Goal: Transaction & Acquisition: Purchase product/service

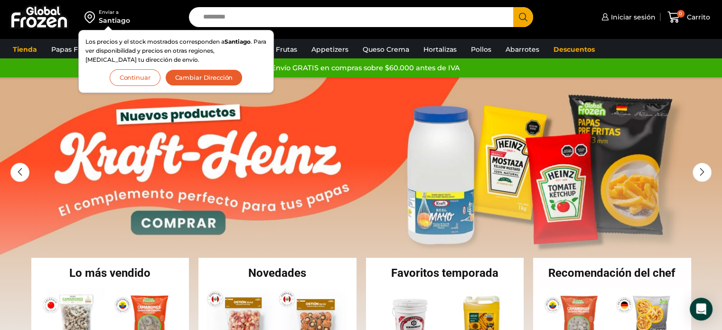
click at [220, 12] on input "Search input" at bounding box center [353, 17] width 311 height 20
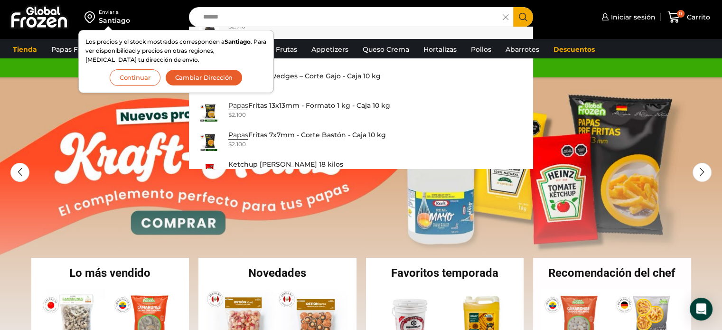
scroll to position [142, 0]
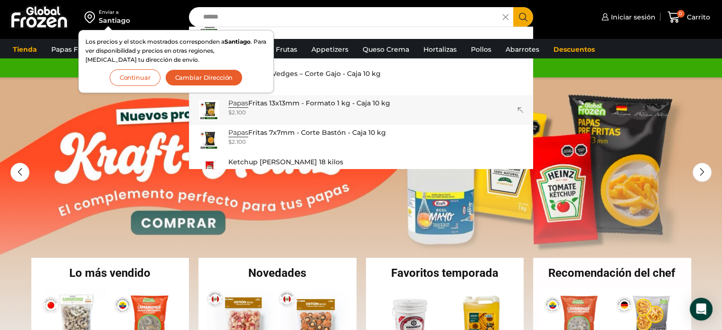
click at [298, 102] on p "Papas Fritas 13x13mm - Formato 1 kg - Caja 10 kg" at bounding box center [309, 103] width 162 height 10
type input "**********"
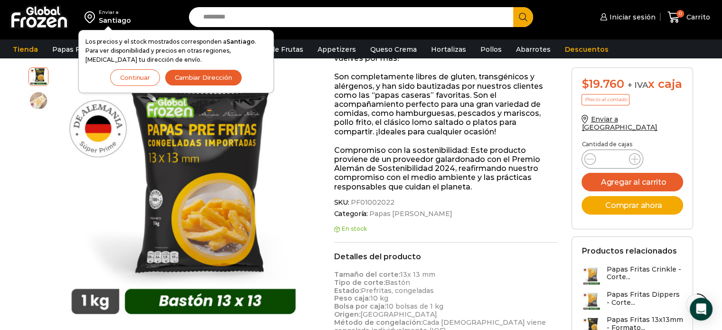
scroll to position [47, 0]
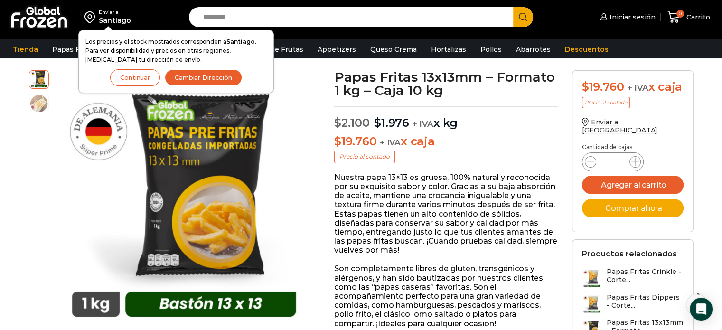
click at [225, 26] on input "Search input" at bounding box center [353, 17] width 311 height 20
click at [302, 20] on input "Search input" at bounding box center [353, 17] width 311 height 20
click at [513, 7] on button "Search" at bounding box center [523, 17] width 20 height 20
type input "**********"
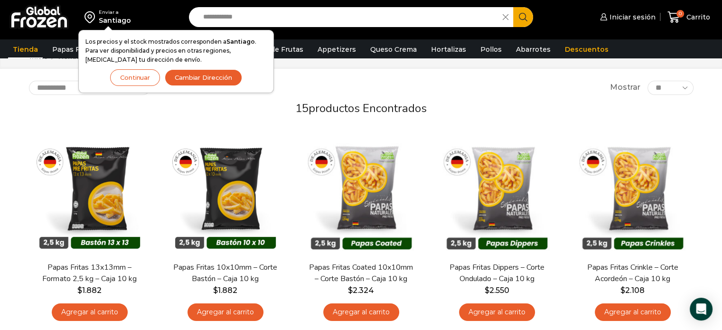
scroll to position [47, 0]
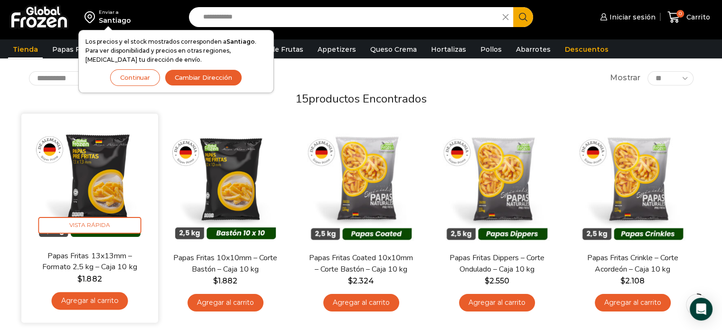
click at [113, 305] on link "Agregar al carrito" at bounding box center [89, 301] width 76 height 18
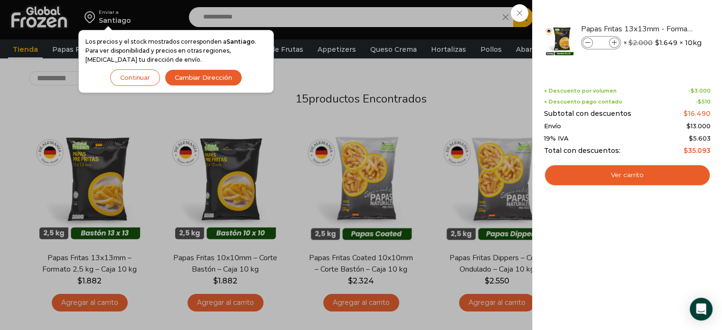
click at [146, 77] on button "Continuar" at bounding box center [135, 77] width 50 height 17
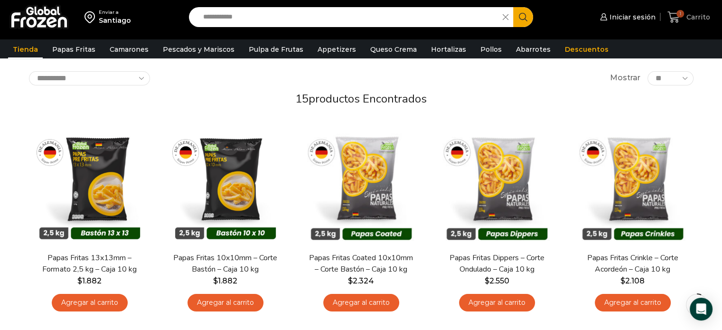
click at [683, 14] on span "1" at bounding box center [681, 14] width 8 height 8
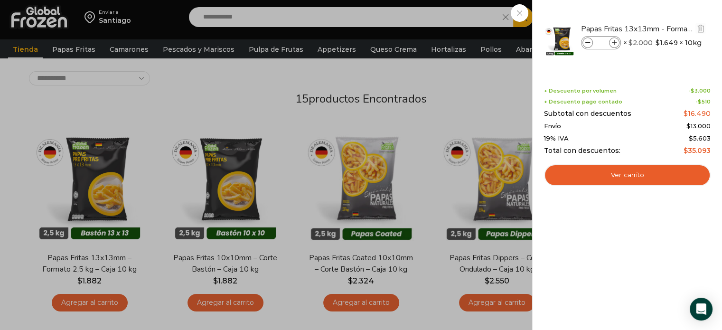
click at [612, 41] on icon at bounding box center [614, 42] width 5 height 5
type input "*"
click at [665, 11] on div "3 Carrito 3 3 Shopping Cart *" at bounding box center [688, 17] width 47 height 22
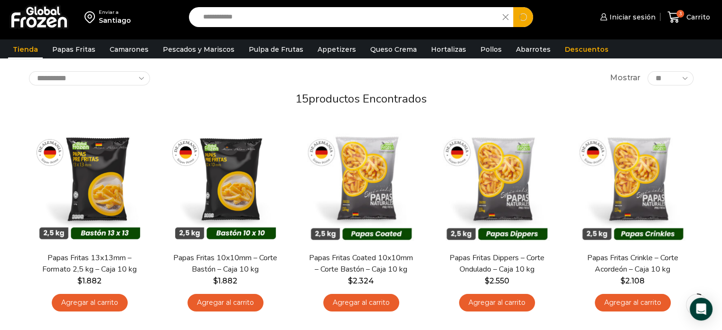
click at [247, 18] on input "**********" at bounding box center [348, 17] width 300 height 20
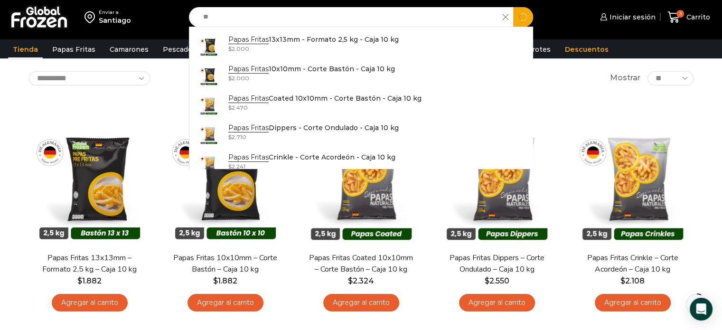
type input "*"
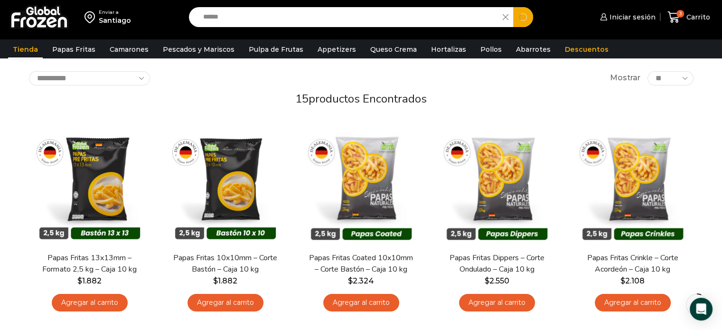
type input "******"
click at [513, 7] on button "Search" at bounding box center [523, 17] width 20 height 20
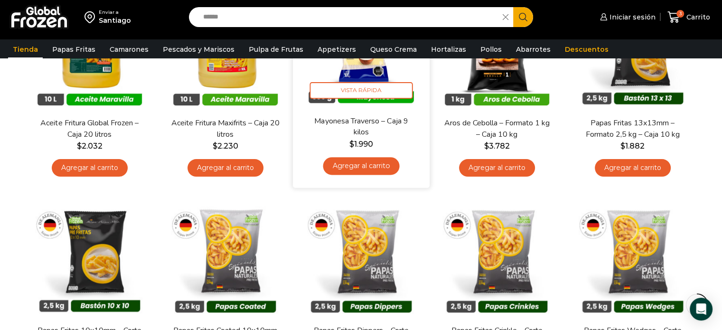
scroll to position [190, 0]
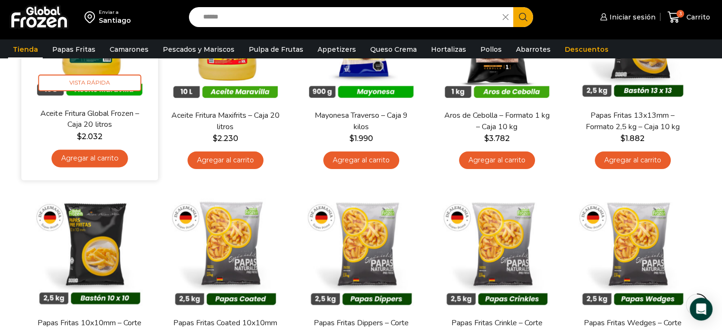
click at [99, 158] on link "Agregar al carrito" at bounding box center [89, 159] width 76 height 18
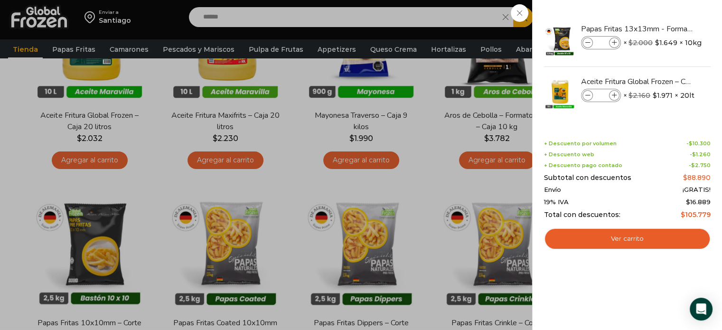
click at [665, 15] on div "4 Carrito 4 4 Shopping Cart *" at bounding box center [688, 17] width 47 height 22
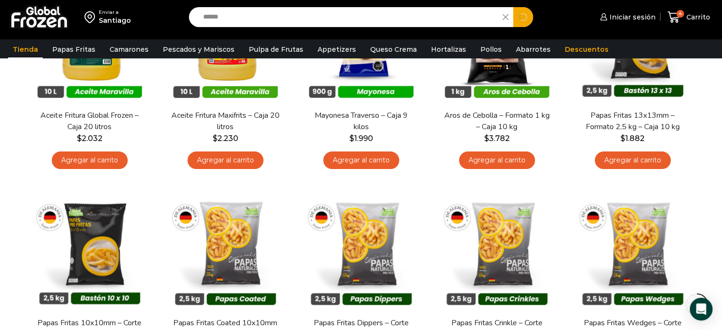
drag, startPoint x: 315, startPoint y: 16, endPoint x: 0, endPoint y: 10, distance: 314.9
click at [0, 10] on div "Enviar a Santiago Search input ****** Search Iniciar sesión" at bounding box center [361, 19] width 722 height 39
type input "*******"
click at [513, 7] on button "Search" at bounding box center [523, 17] width 20 height 20
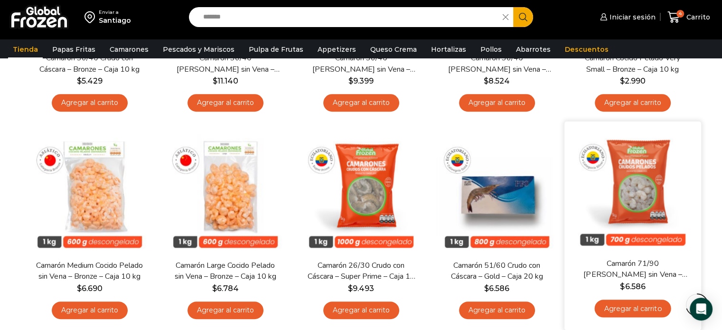
scroll to position [807, 0]
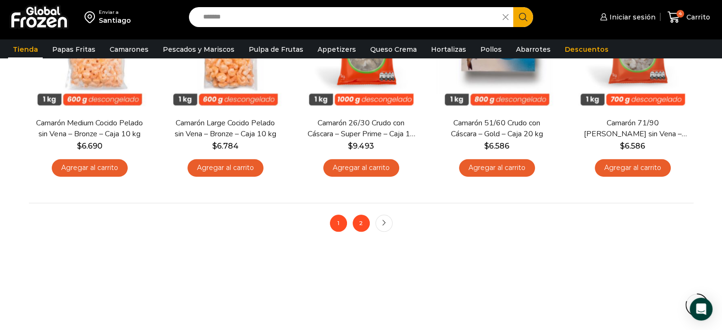
click at [358, 223] on link "2" at bounding box center [361, 223] width 17 height 17
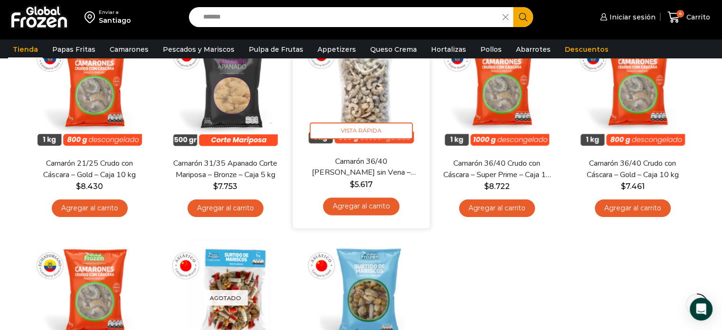
scroll to position [142, 0]
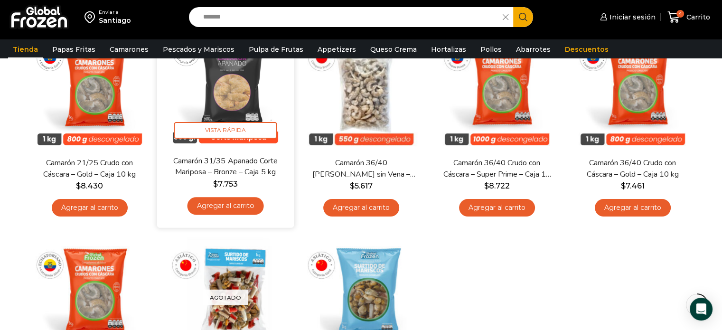
click at [229, 205] on link "Agregar al carrito" at bounding box center [225, 206] width 76 height 18
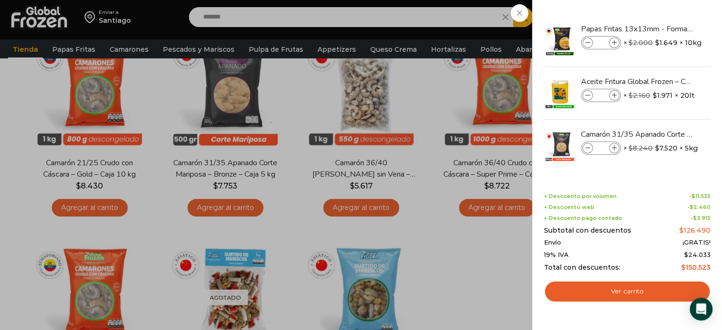
click at [665, 15] on div "5 Carrito 5 5 Shopping Cart *" at bounding box center [688, 17] width 47 height 22
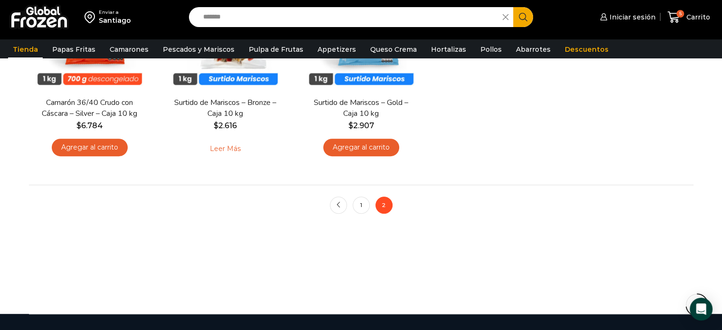
scroll to position [427, 0]
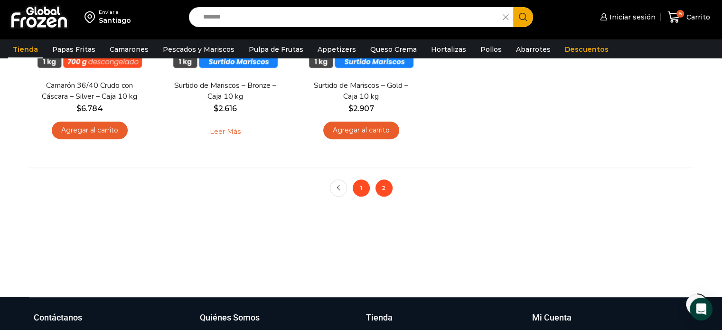
click at [359, 191] on link "1" at bounding box center [361, 187] width 17 height 17
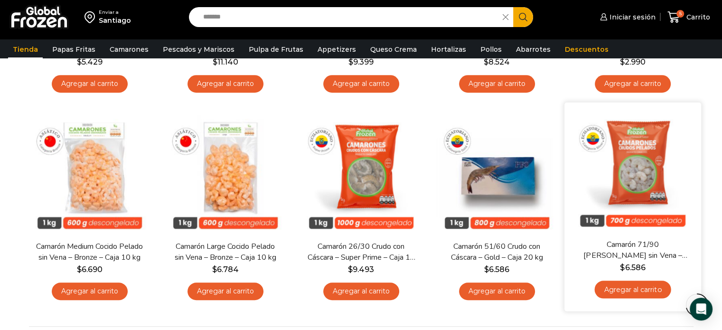
scroll to position [712, 0]
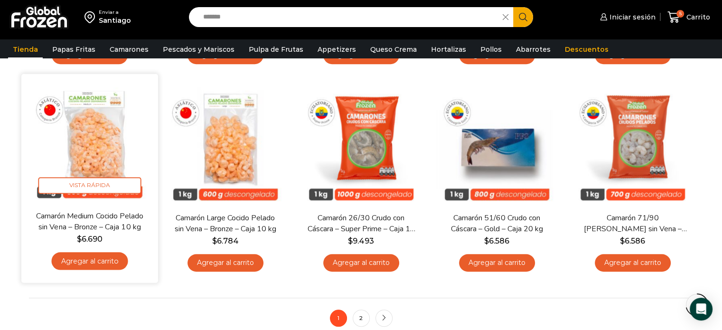
click at [87, 258] on link "Agregar al carrito" at bounding box center [89, 261] width 76 height 18
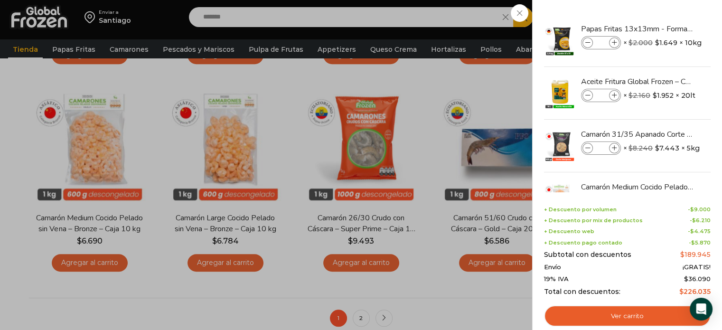
click at [665, 11] on div "6 [GEOGRAPHIC_DATA] 6 6 Shopping Cart *" at bounding box center [688, 17] width 47 height 22
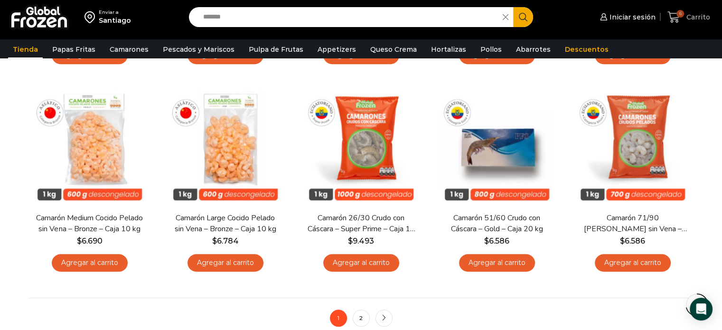
click at [691, 18] on span "Carrito" at bounding box center [697, 16] width 26 height 9
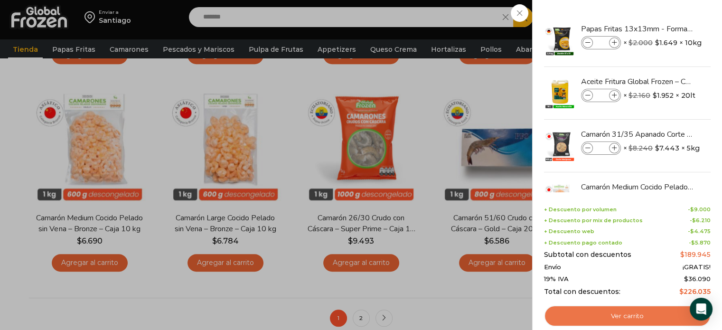
click at [601, 312] on link "Ver carrito" at bounding box center [627, 316] width 167 height 22
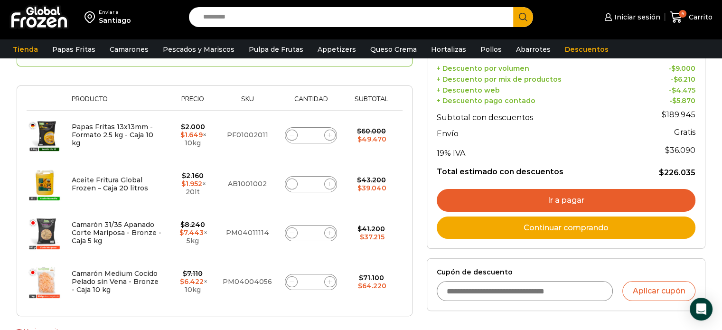
scroll to position [190, 0]
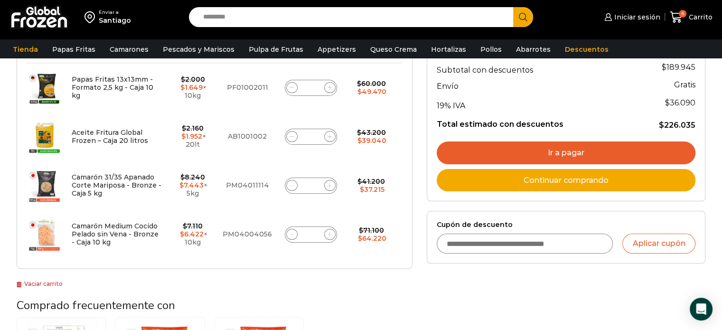
click at [331, 235] on icon at bounding box center [330, 234] width 4 height 4
type input "*"
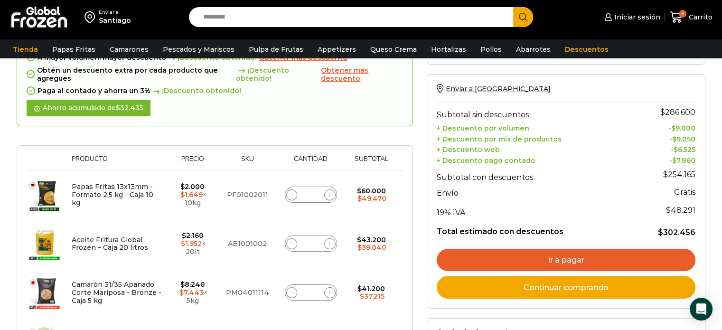
scroll to position [196, 0]
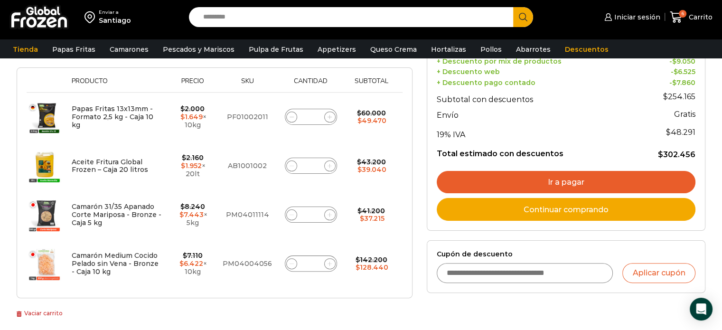
click at [562, 179] on link "Ir a pagar" at bounding box center [566, 182] width 259 height 23
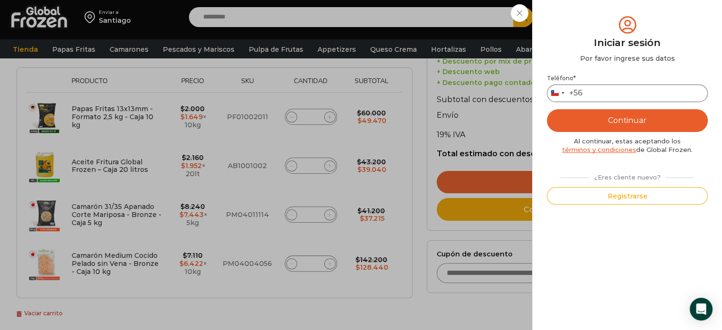
click at [608, 93] on input "Teléfono *" at bounding box center [627, 94] width 161 height 18
type input "*********"
click at [613, 115] on button "Continuar" at bounding box center [627, 120] width 161 height 23
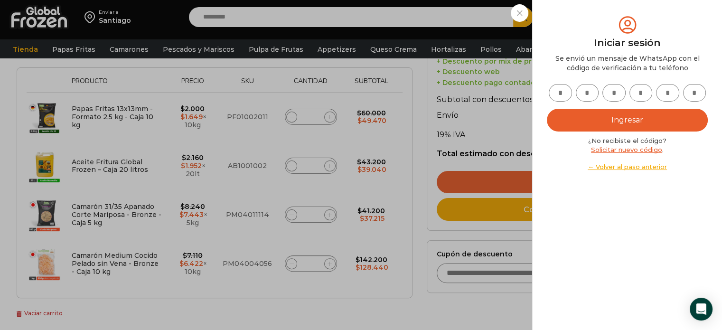
click at [560, 97] on input "text" at bounding box center [560, 93] width 23 height 18
type input "*"
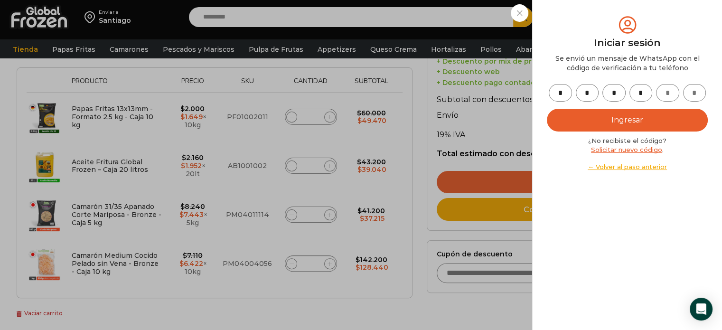
type input "*"
click at [611, 118] on button "Ingresar" at bounding box center [627, 120] width 161 height 23
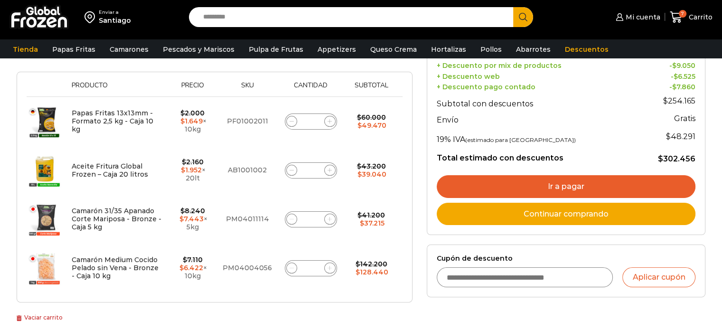
scroll to position [196, 0]
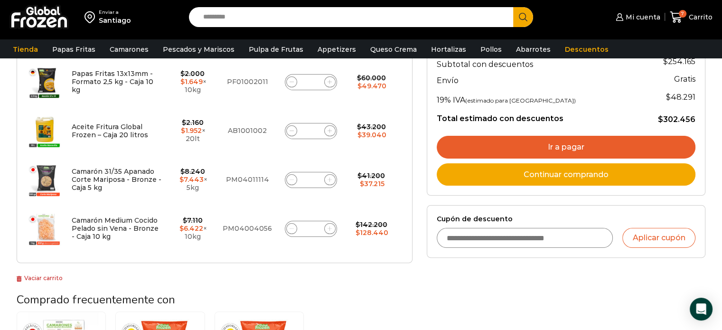
click at [558, 143] on link "Ir a pagar" at bounding box center [566, 147] width 259 height 23
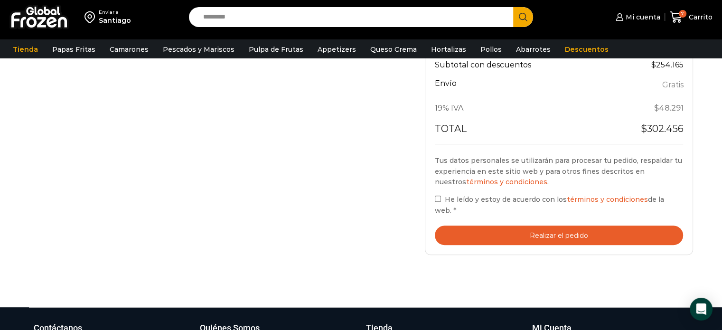
scroll to position [427, 0]
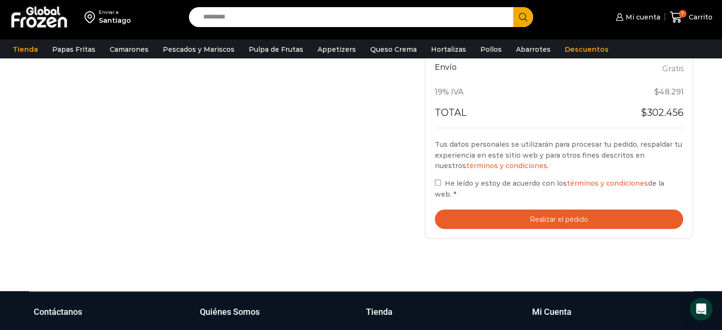
click at [600, 213] on button "Realizar el pedido" at bounding box center [559, 218] width 249 height 19
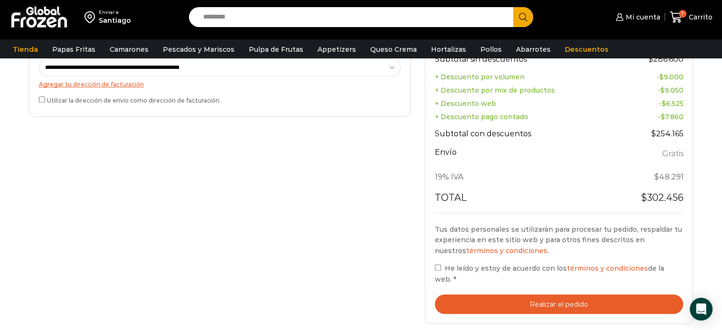
scroll to position [475, 0]
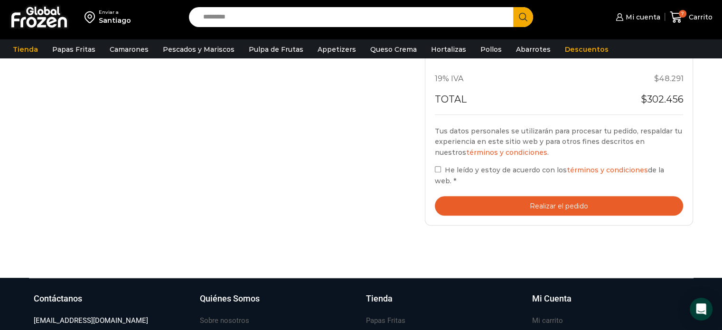
click at [553, 196] on button "Realizar el pedido" at bounding box center [559, 205] width 249 height 19
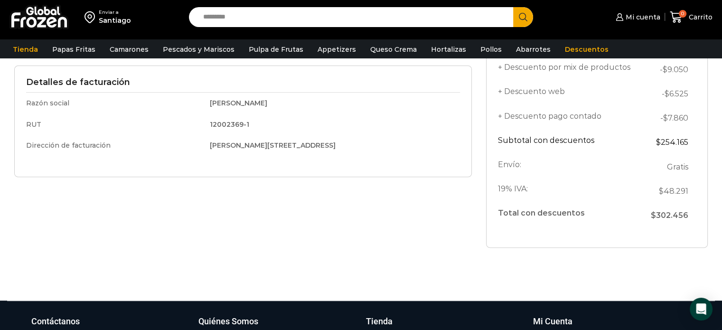
scroll to position [190, 0]
